Goal: Information Seeking & Learning: Learn about a topic

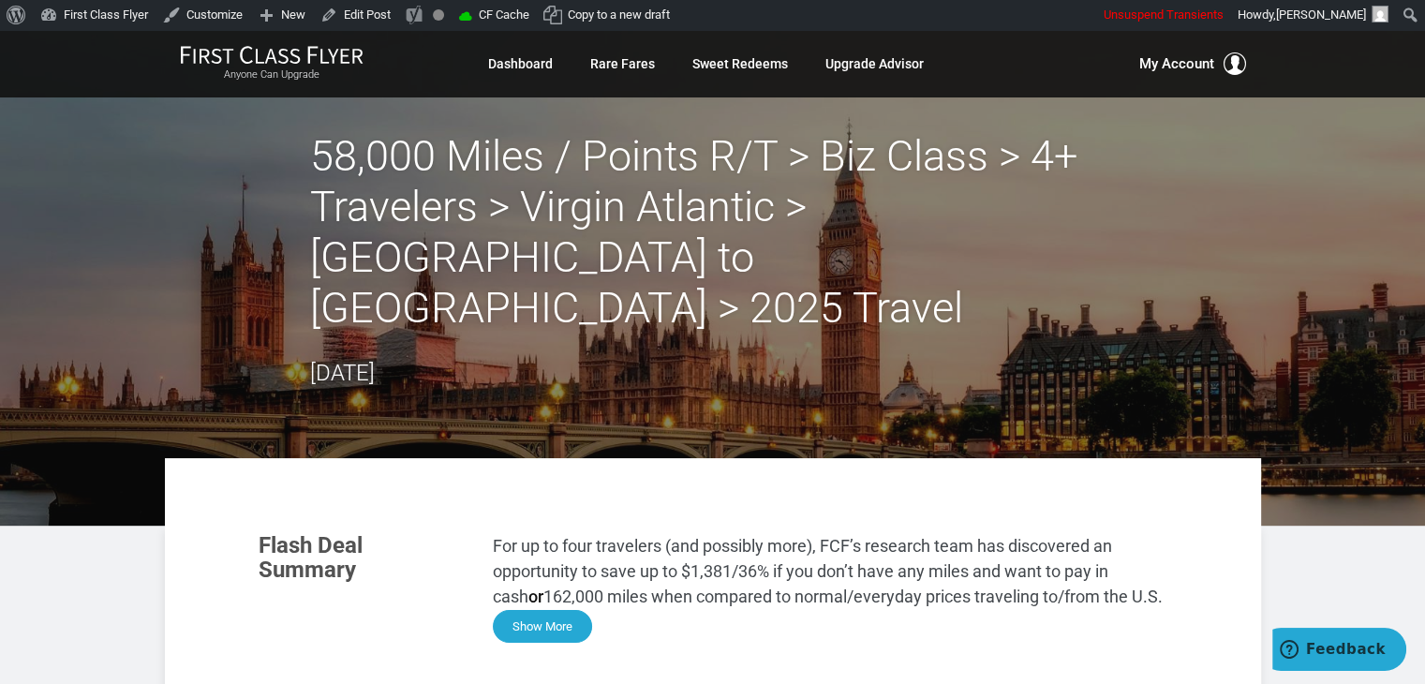
click at [551, 610] on button "Show More" at bounding box center [542, 626] width 99 height 33
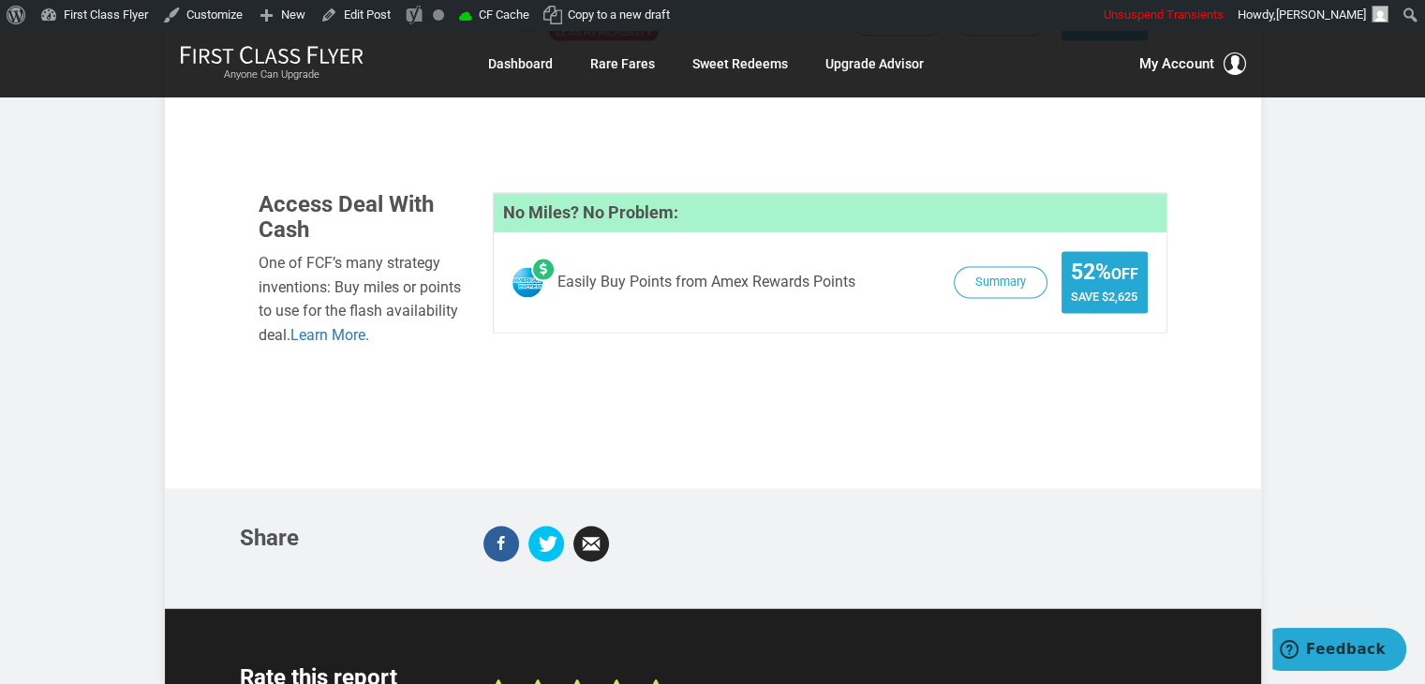
scroll to position [2697, 0]
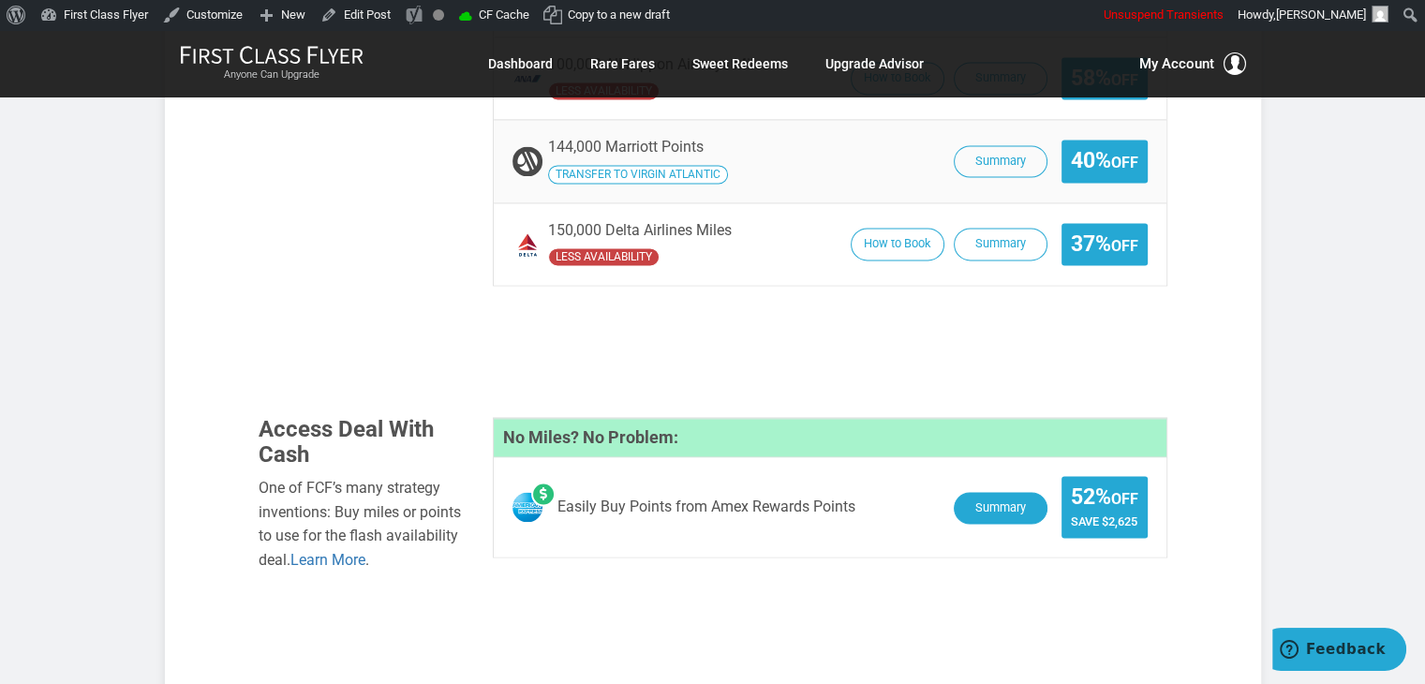
click at [996, 492] on button "Summary" at bounding box center [1001, 508] width 94 height 33
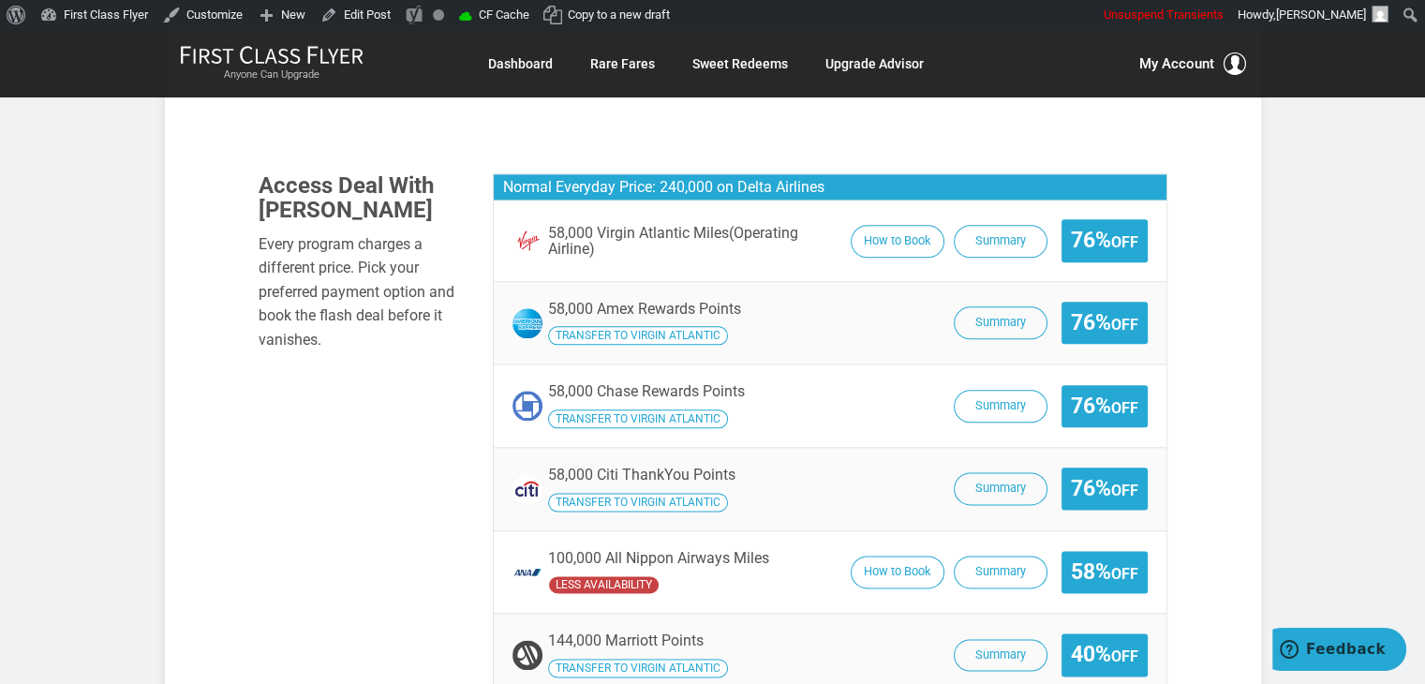
scroll to position [2185, 0]
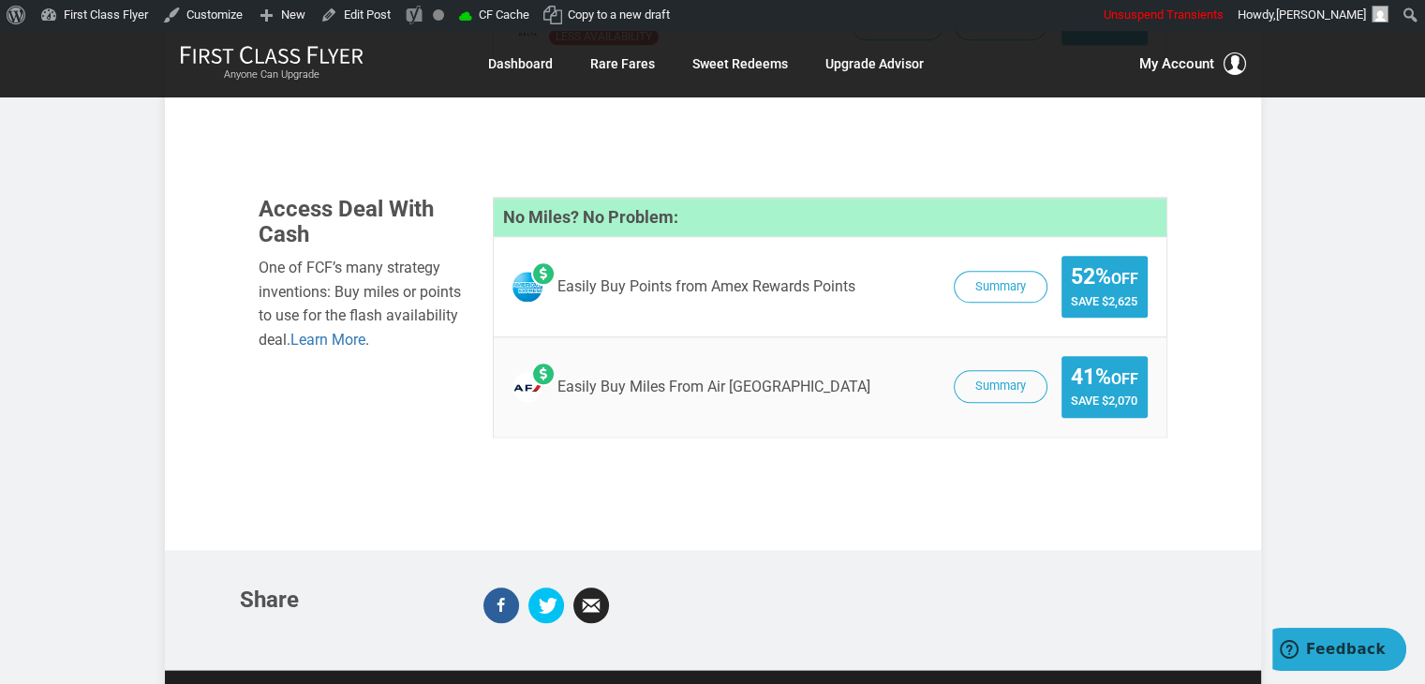
scroll to position [1955, 0]
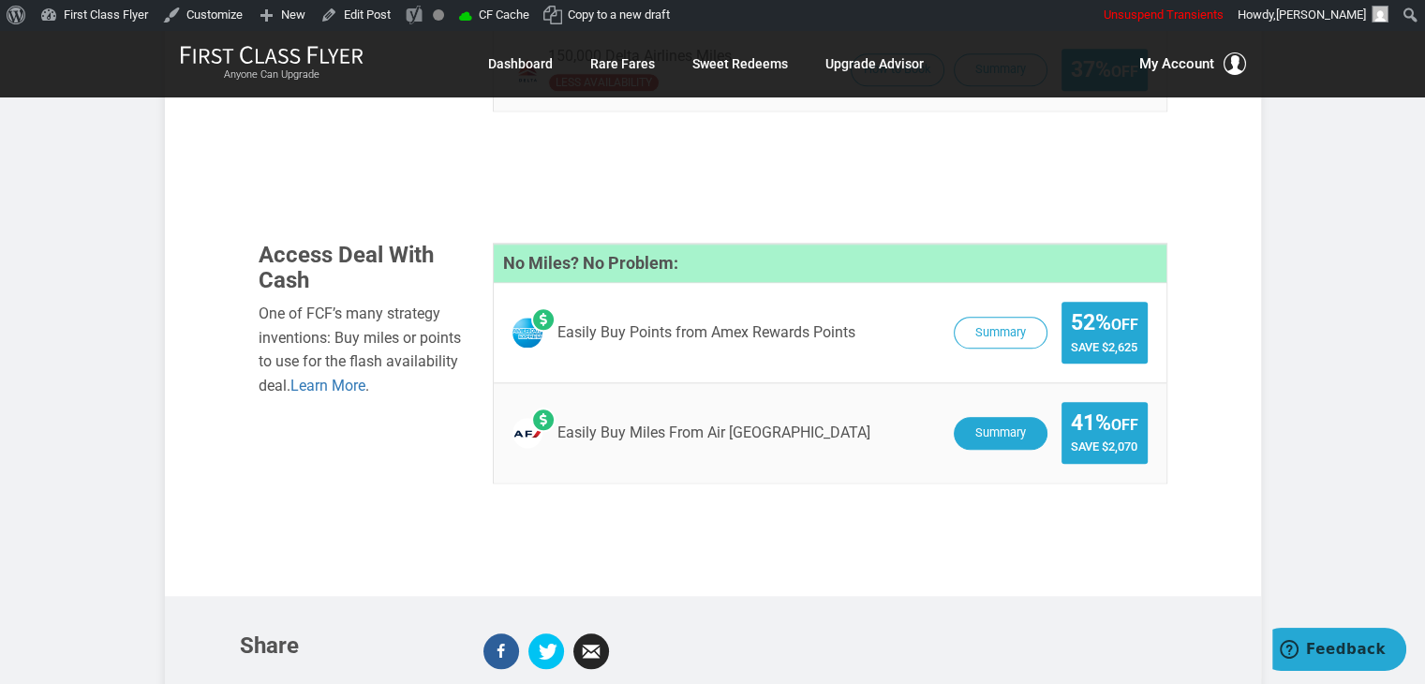
click at [976, 417] on button "Summary" at bounding box center [1001, 433] width 94 height 33
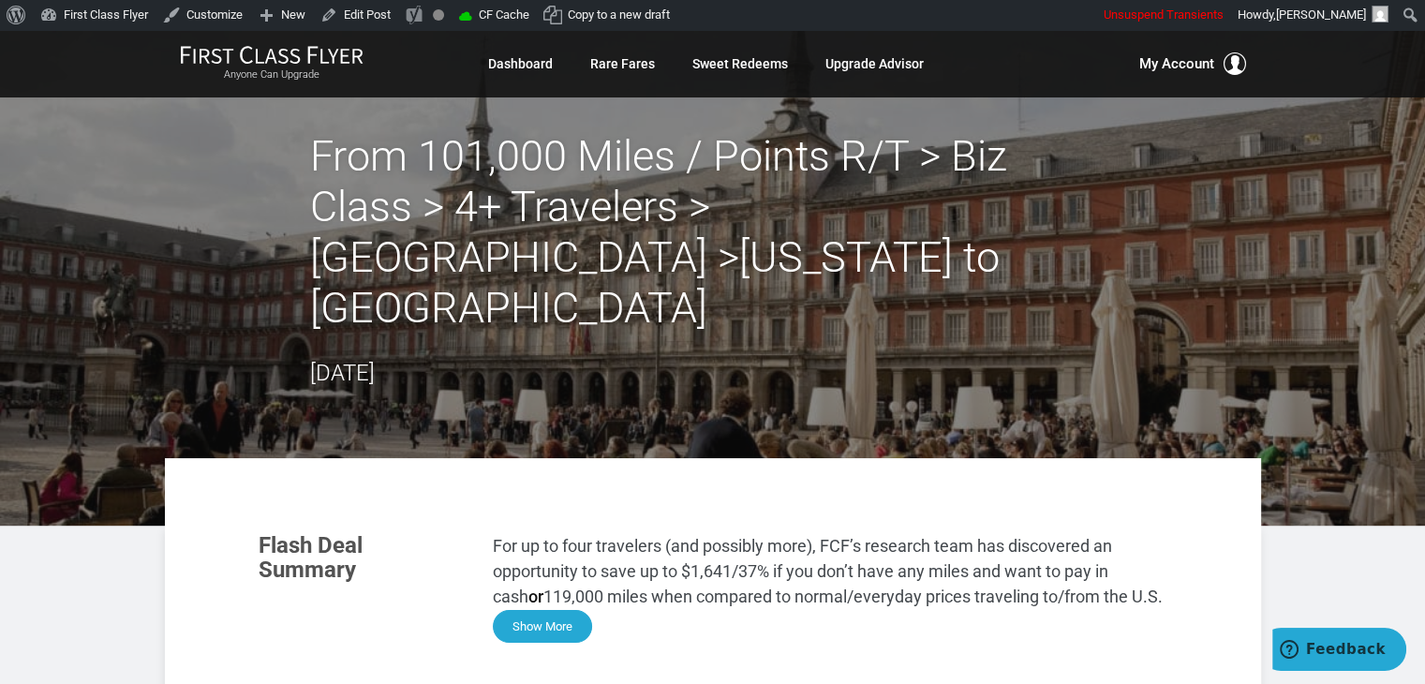
click at [585, 610] on button "Show More" at bounding box center [542, 626] width 99 height 33
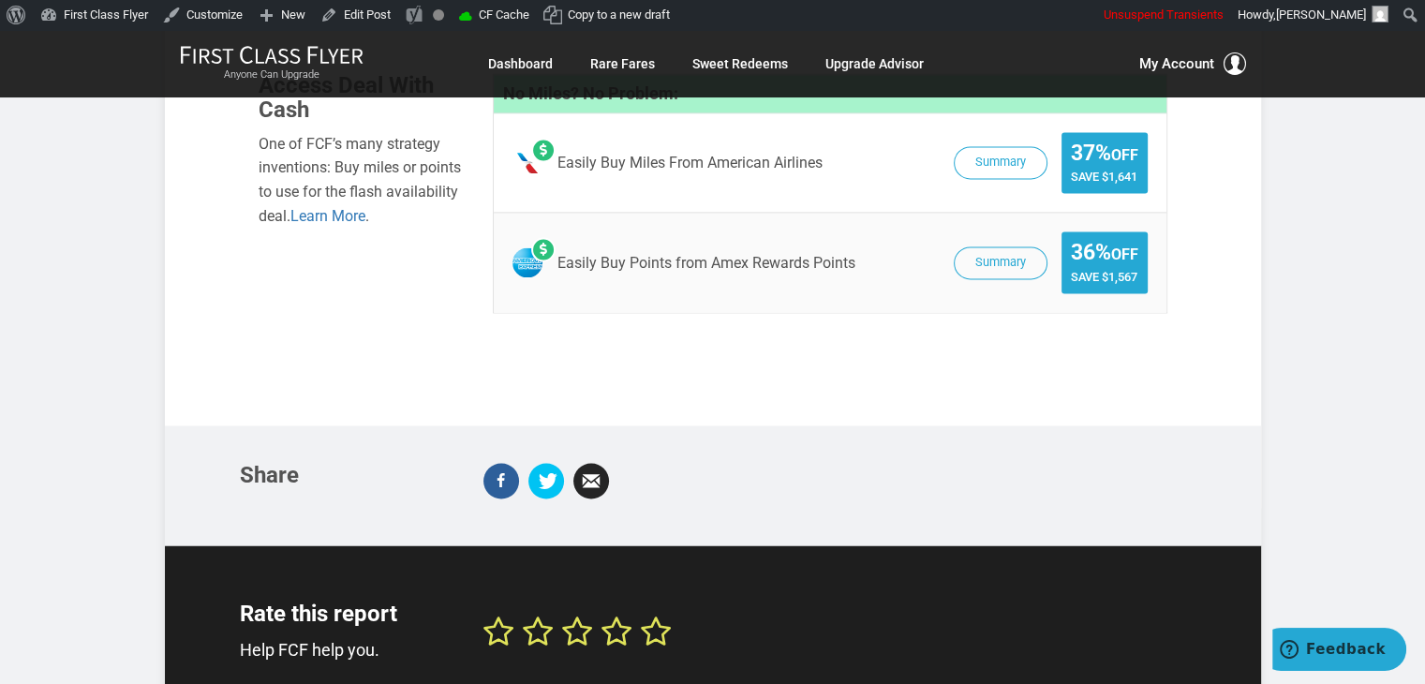
scroll to position [2587, 0]
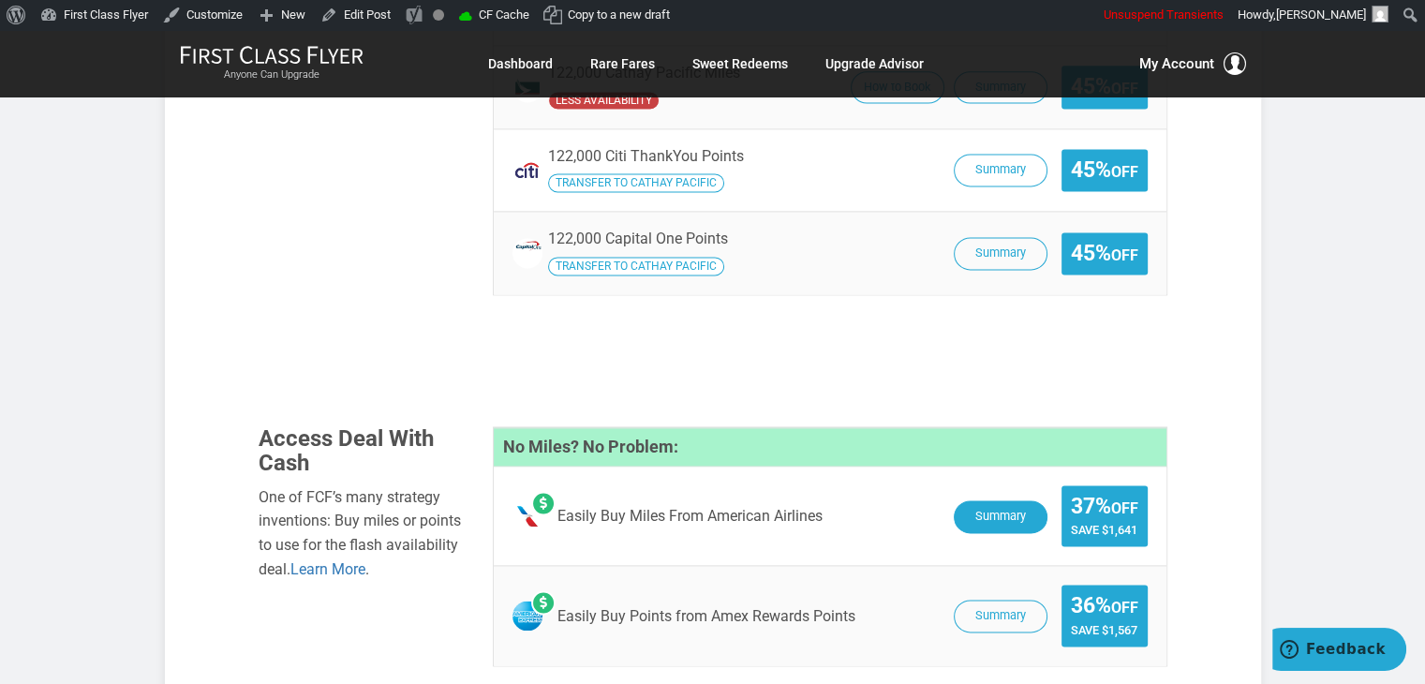
click at [987, 500] on button "Summary" at bounding box center [1001, 516] width 94 height 33
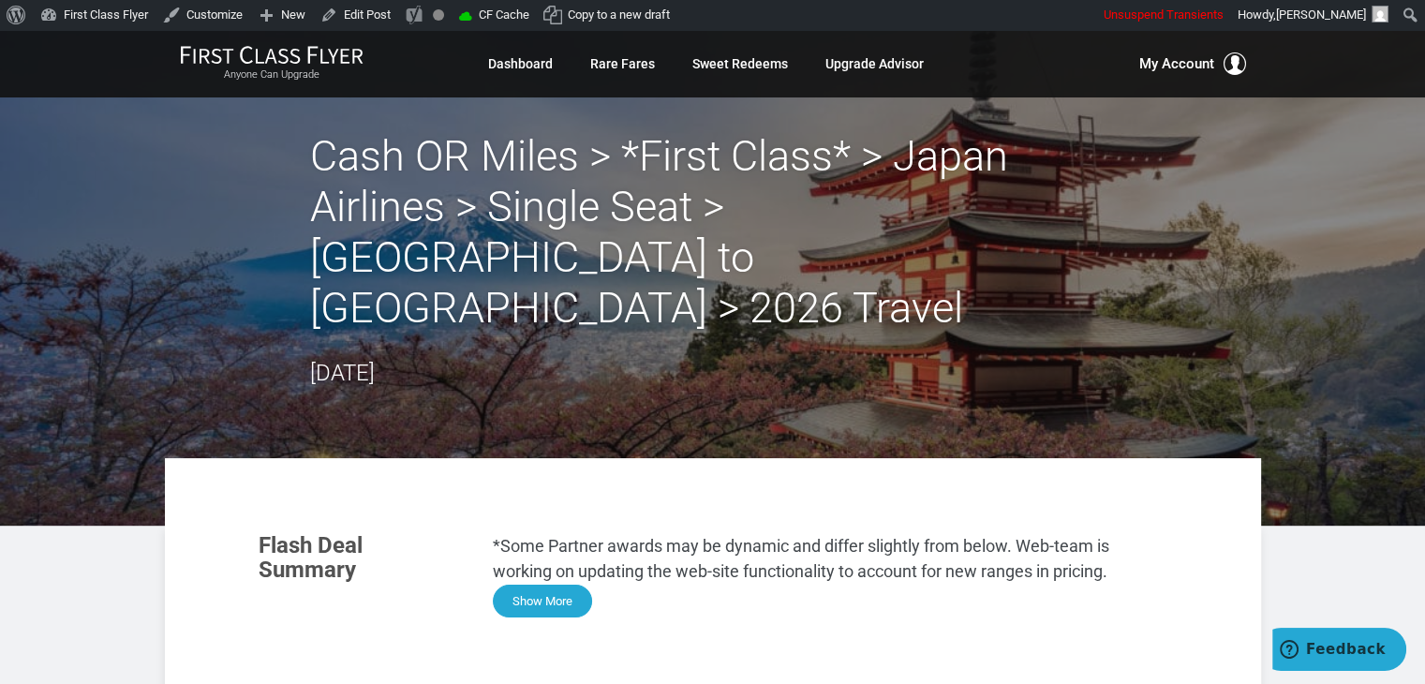
click at [553, 585] on button "Show More" at bounding box center [542, 601] width 99 height 33
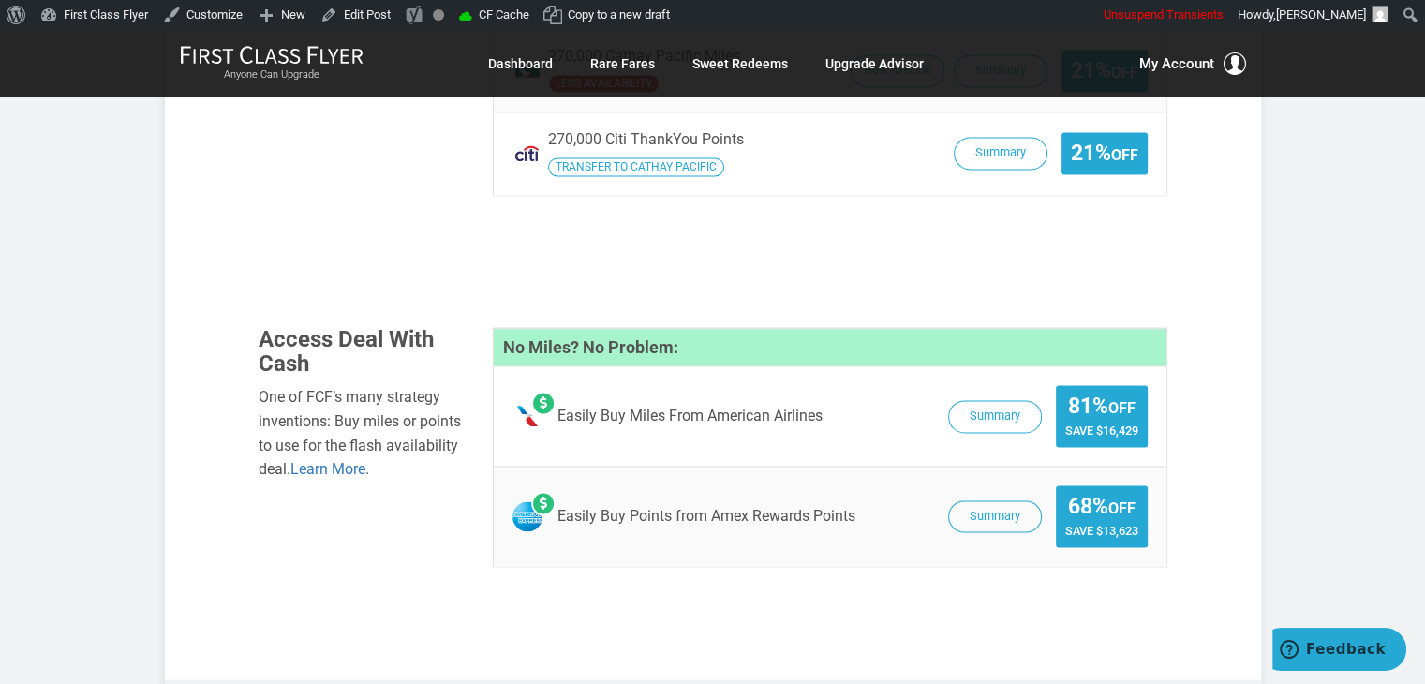
scroll to position [3024, 0]
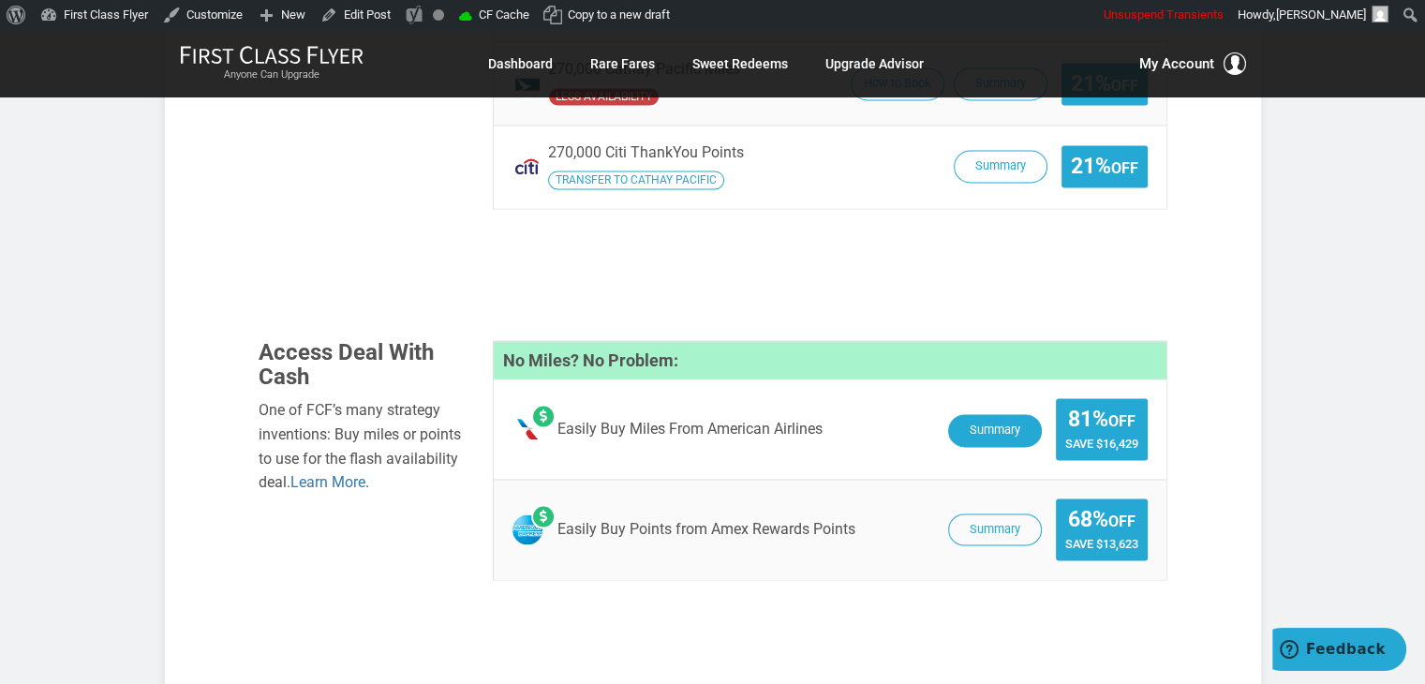
click at [1021, 414] on button "Summary" at bounding box center [995, 430] width 94 height 33
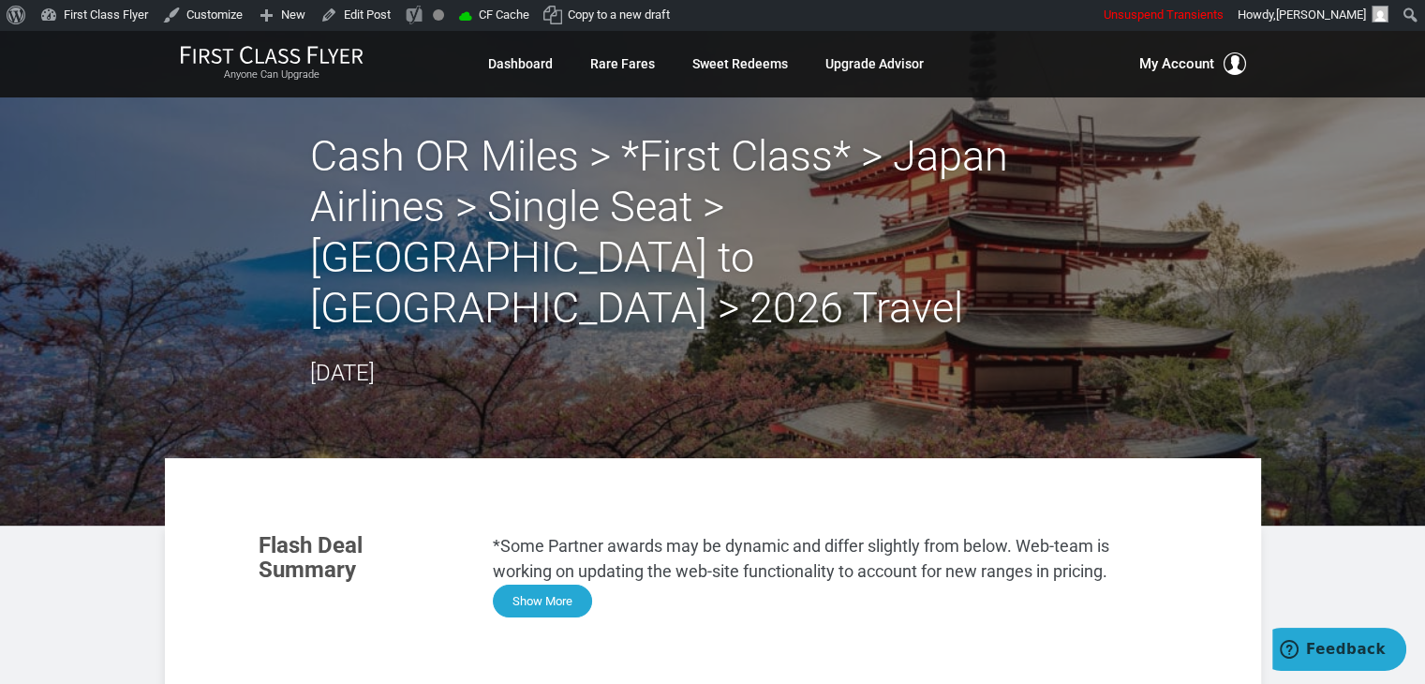
click at [554, 585] on button "Show More" at bounding box center [542, 601] width 99 height 33
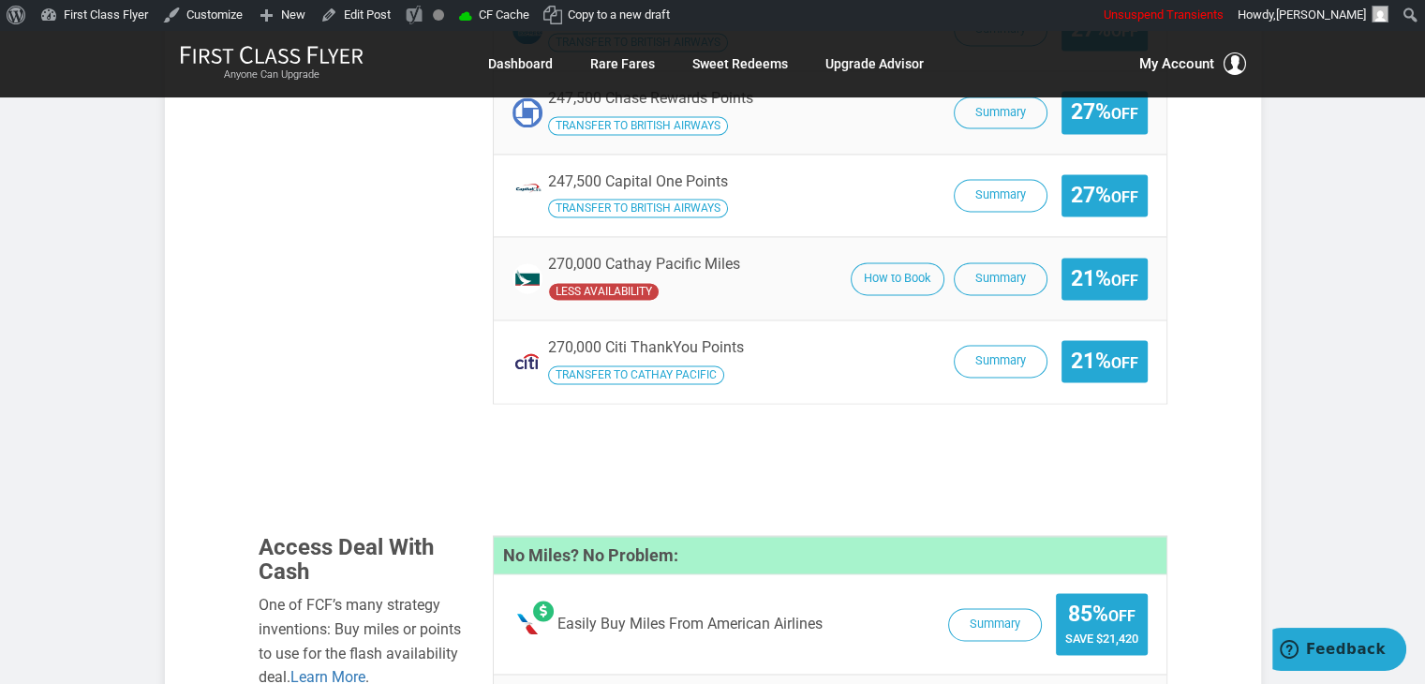
scroll to position [2835, 0]
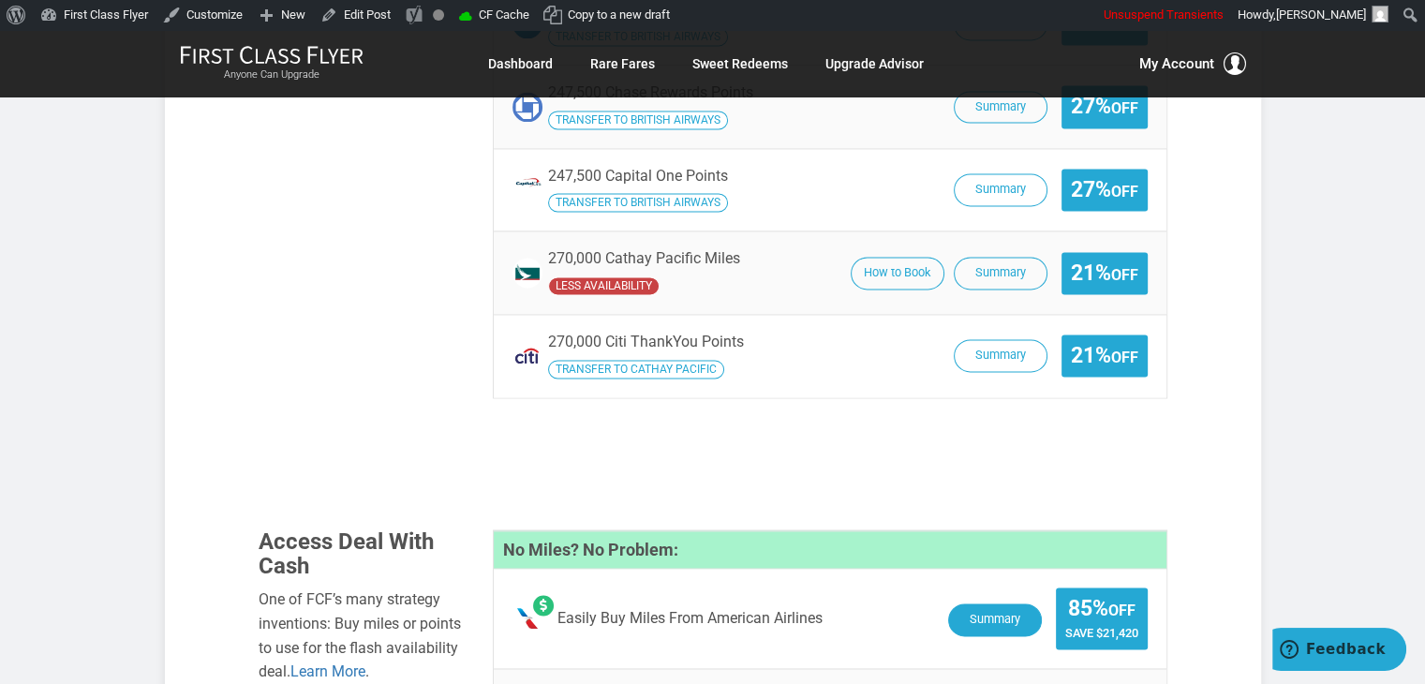
click at [1005, 603] on button "Summary" at bounding box center [995, 619] width 94 height 33
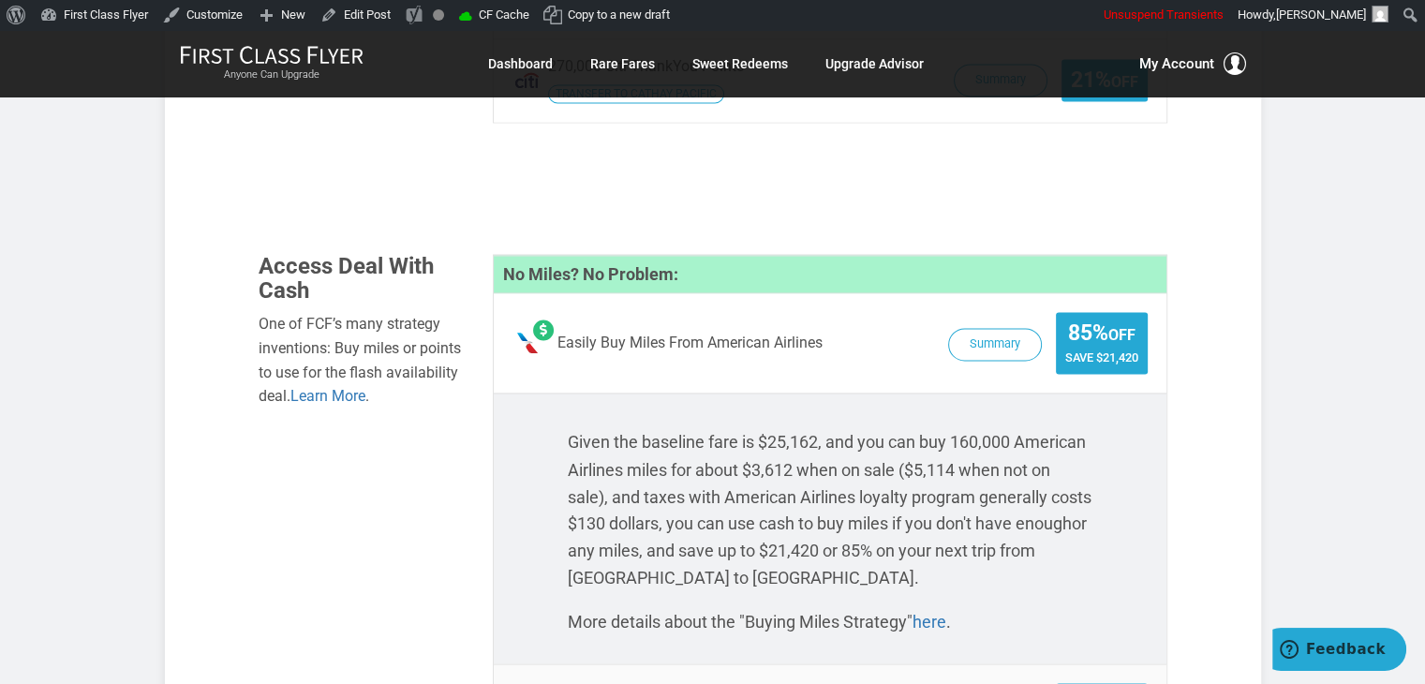
scroll to position [3117, 0]
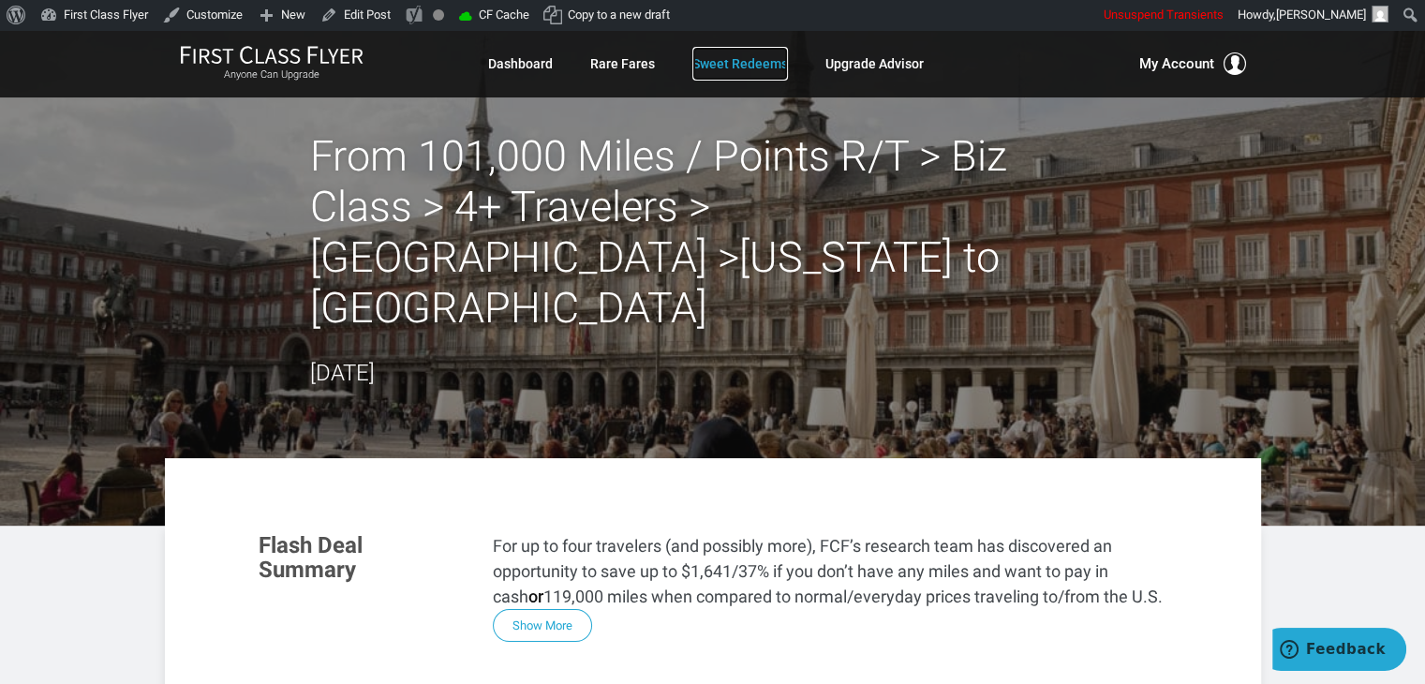
click at [736, 60] on link "Sweet Redeems" at bounding box center [740, 64] width 96 height 34
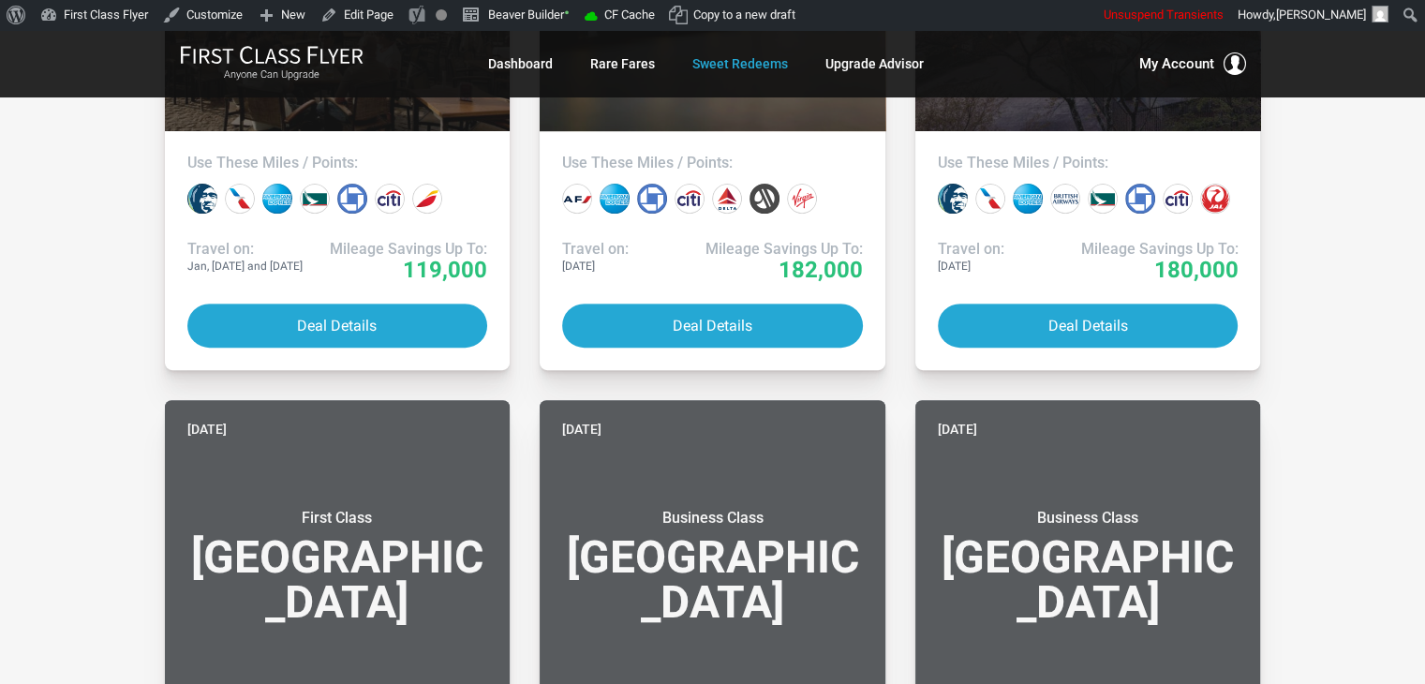
scroll to position [402, 0]
